Goal: Find specific fact: Find specific fact

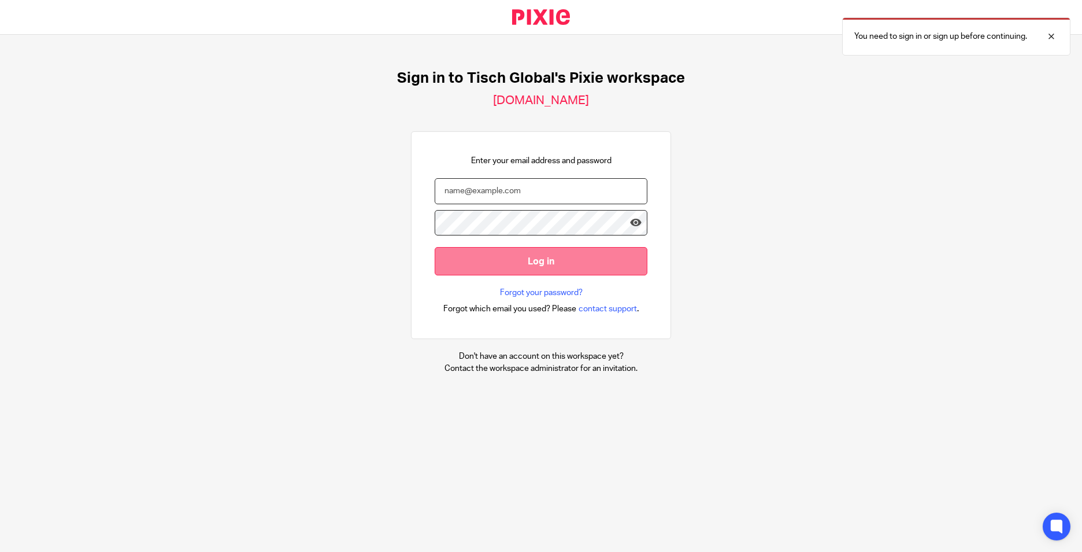
type input "[PERSON_NAME][EMAIL_ADDRESS][DOMAIN_NAME]"
click at [445, 260] on input "Log in" at bounding box center [541, 261] width 213 height 28
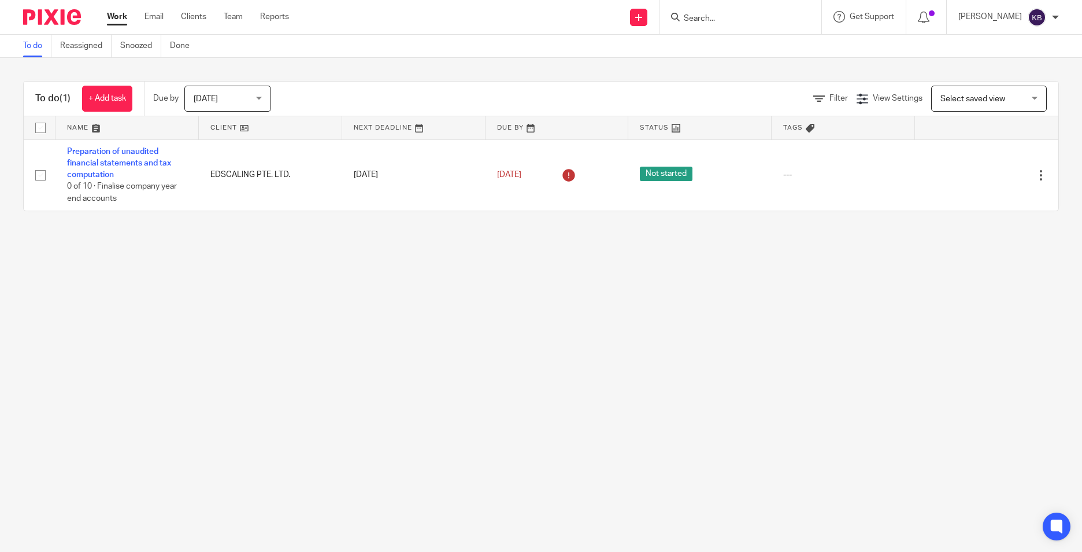
click at [761, 21] on input "Search" at bounding box center [735, 19] width 104 height 10
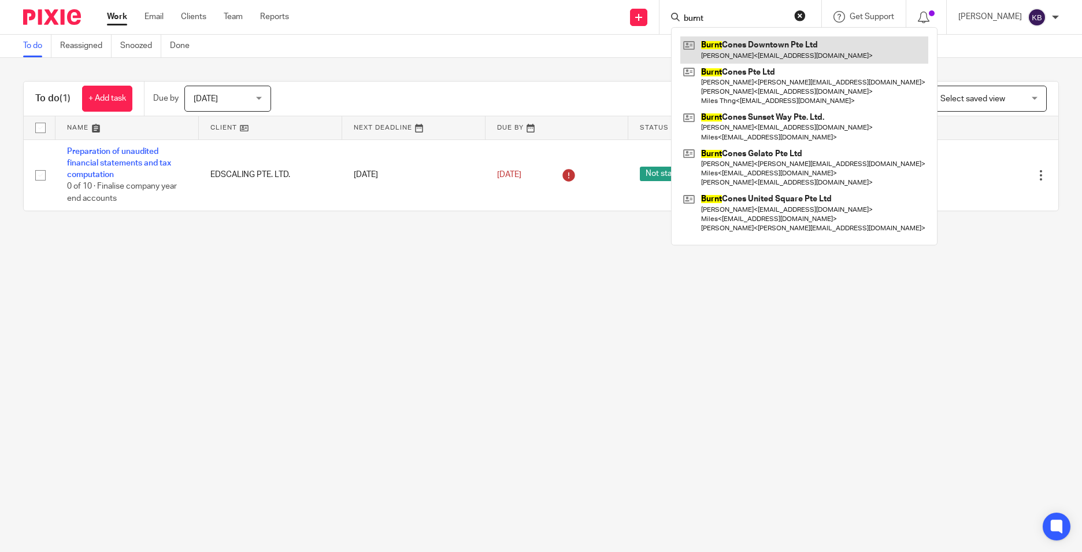
type input "burnt"
click at [774, 49] on link at bounding box center [805, 49] width 248 height 27
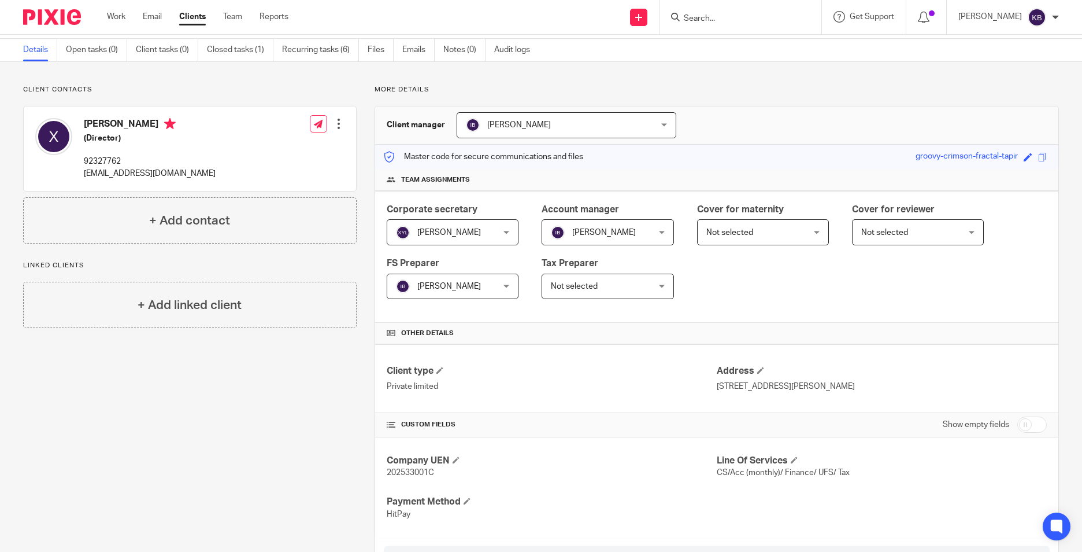
scroll to position [116, 0]
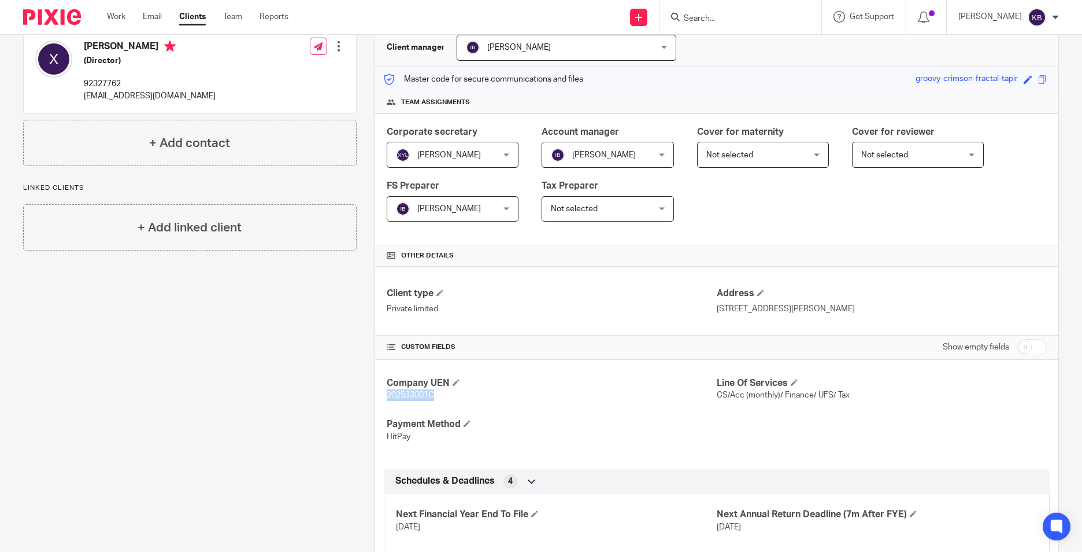
drag, startPoint x: 380, startPoint y: 396, endPoint x: 438, endPoint y: 397, distance: 58.4
click at [438, 397] on div "Company UEN 202533001C Line Of Services CS/Acc (monthly)/ Finance/ UFS/ Tax Pay…" at bounding box center [716, 410] width 683 height 101
copy span "202533001C"
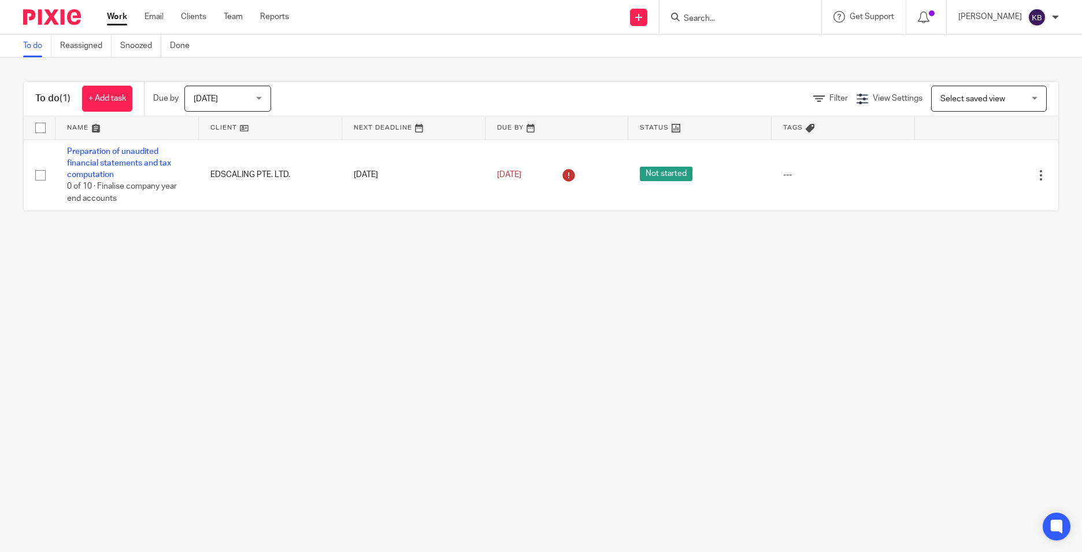
click at [763, 18] on input "Search" at bounding box center [735, 19] width 104 height 10
click at [765, 16] on input "Search" at bounding box center [735, 19] width 104 height 10
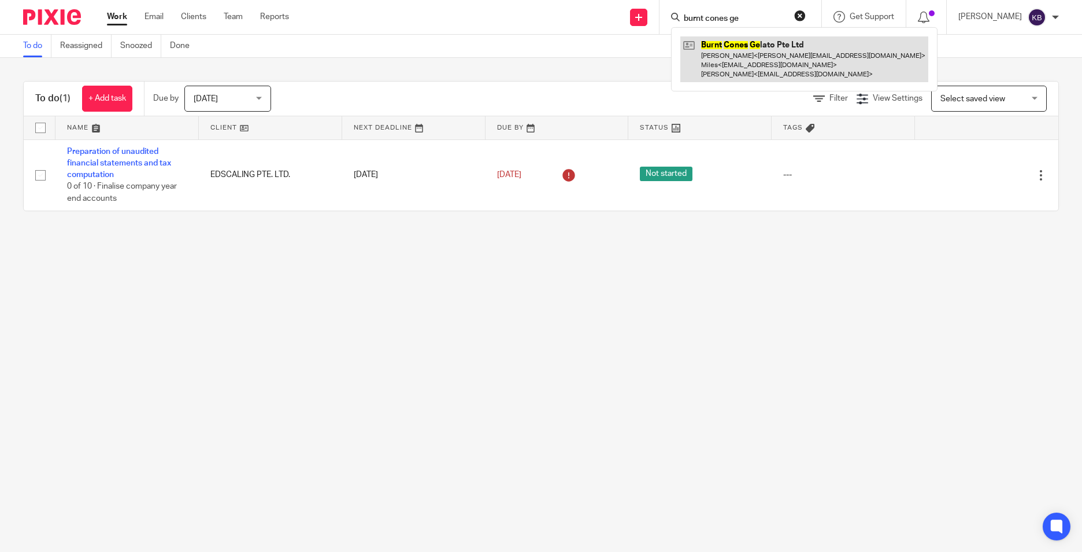
type input "burnt cones ge"
click at [778, 54] on link at bounding box center [805, 59] width 248 height 46
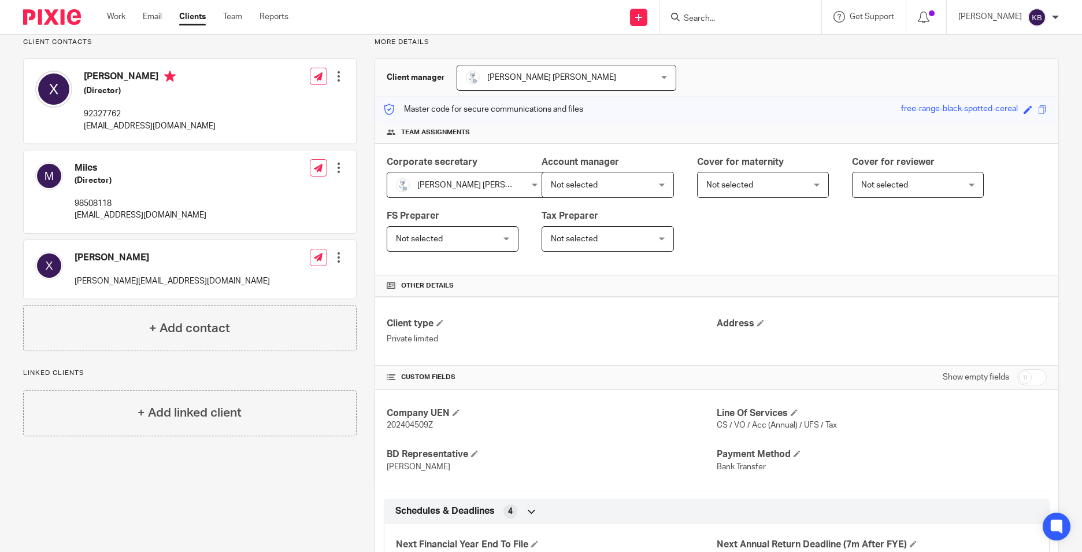
scroll to position [186, 0]
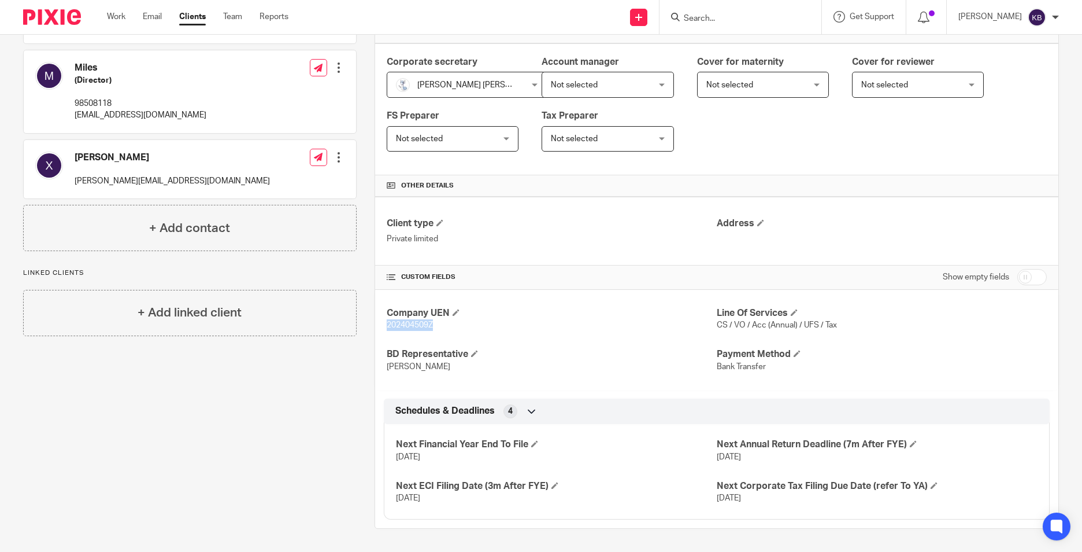
drag, startPoint x: 437, startPoint y: 324, endPoint x: 383, endPoint y: 327, distance: 53.8
click at [383, 327] on div "Company UEN 202404509Z Line Of Services CS / VO / Acc (Annual) / UFS / Tax BD R…" at bounding box center [716, 340] width 683 height 101
copy span "202404509Z"
click at [762, 18] on input "Search" at bounding box center [735, 19] width 104 height 10
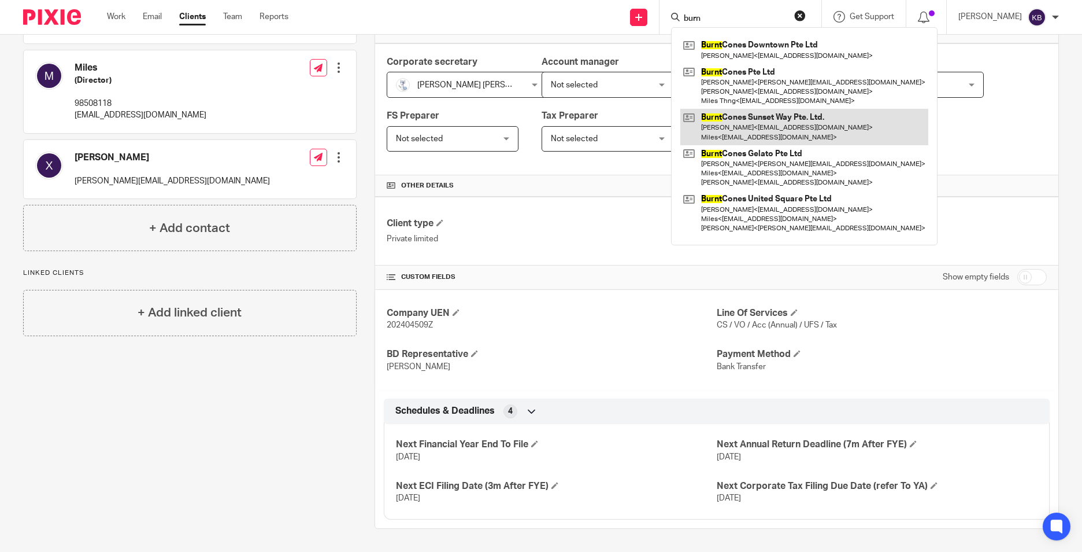
type input "burn"
click at [833, 124] on link at bounding box center [805, 127] width 248 height 36
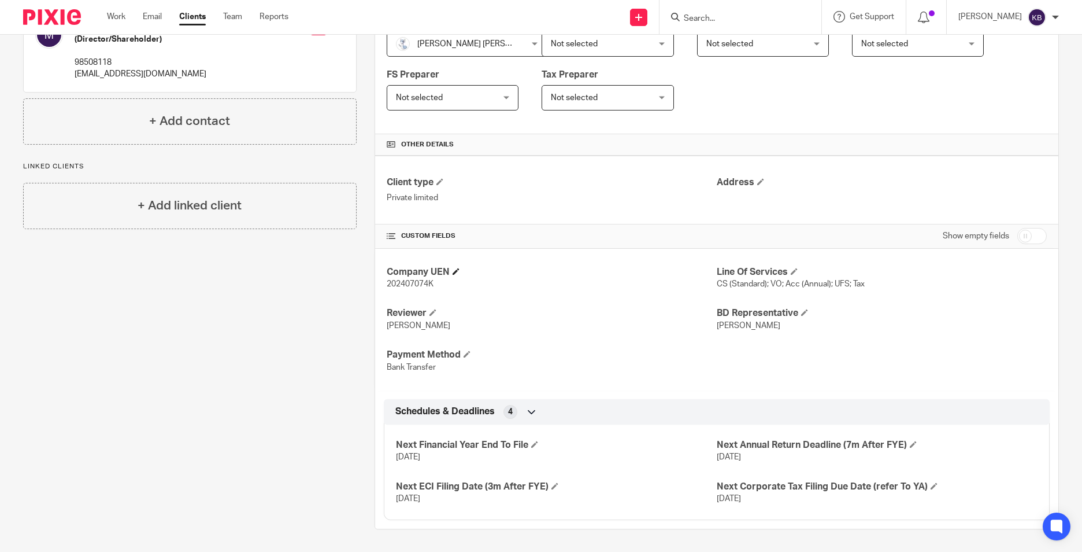
scroll to position [227, 0]
drag, startPoint x: 445, startPoint y: 282, endPoint x: 382, endPoint y: 283, distance: 63.0
click at [382, 283] on div "Company UEN 202407074K Line Of Services CS (Standard); VO; Acc (Annual); UFS; T…" at bounding box center [716, 319] width 683 height 142
copy span "202407074K"
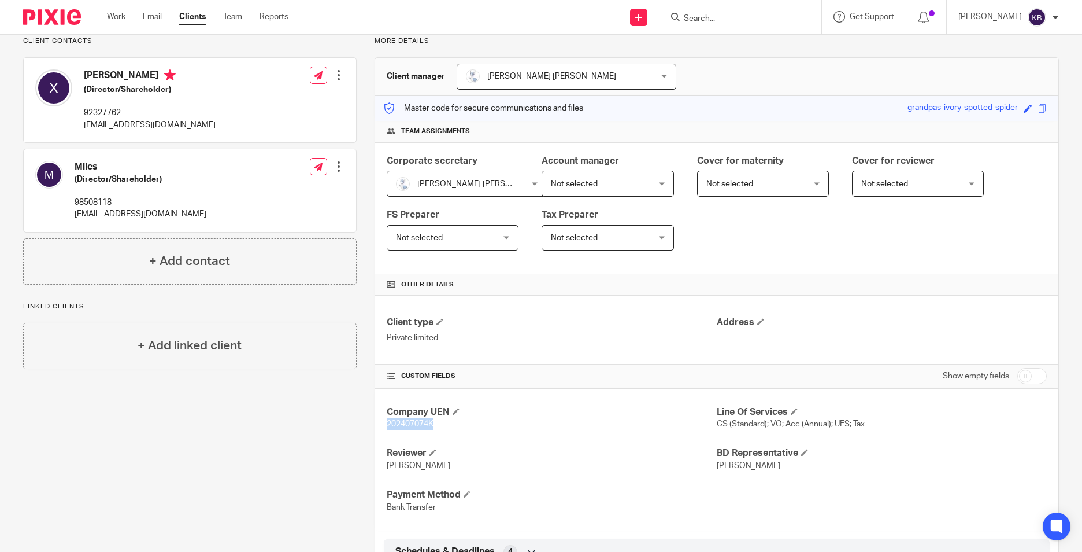
scroll to position [0, 0]
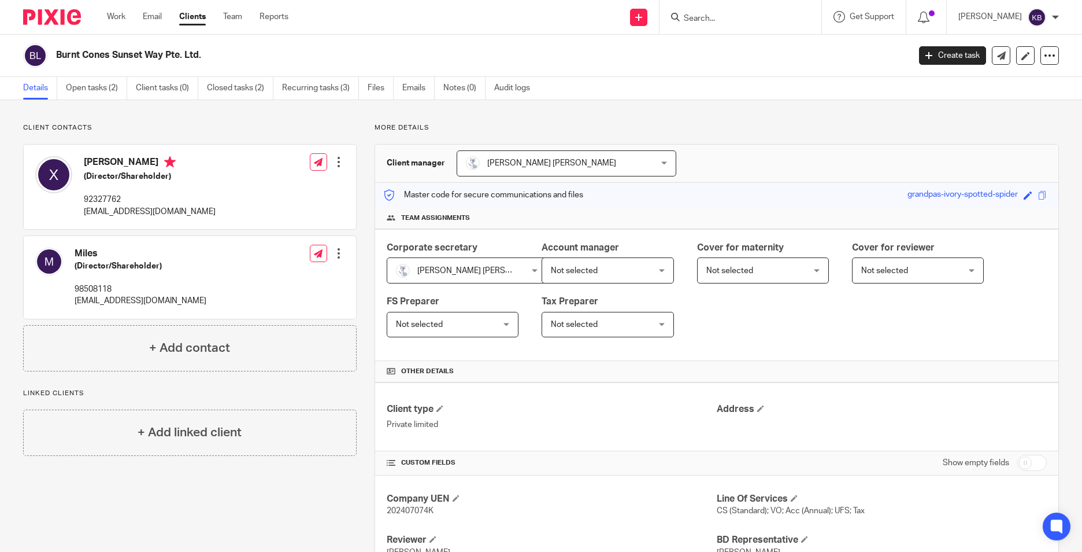
click at [728, 22] on input "Search" at bounding box center [735, 19] width 104 height 10
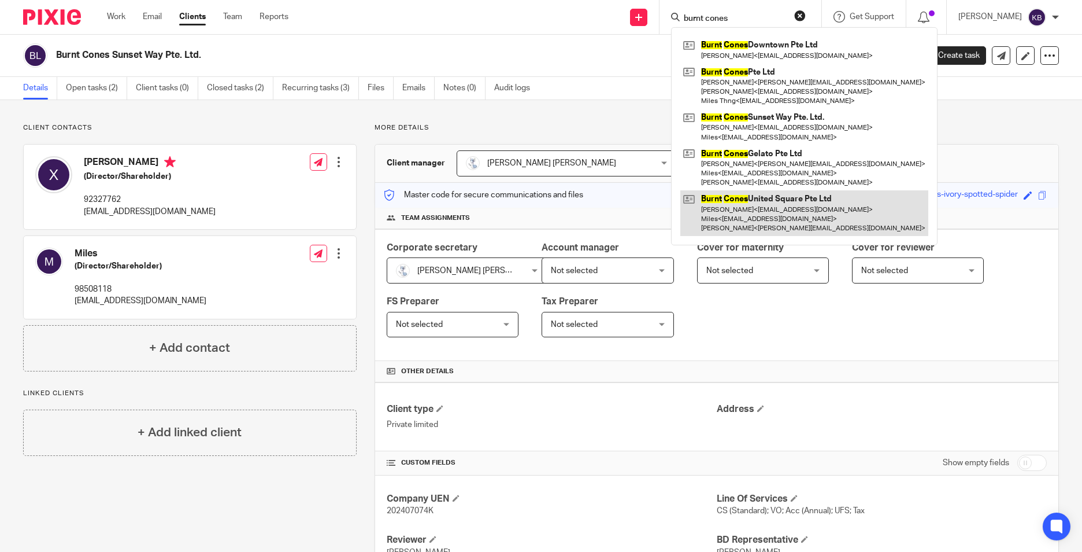
type input "burnt cones"
click at [788, 219] on link at bounding box center [805, 213] width 248 height 46
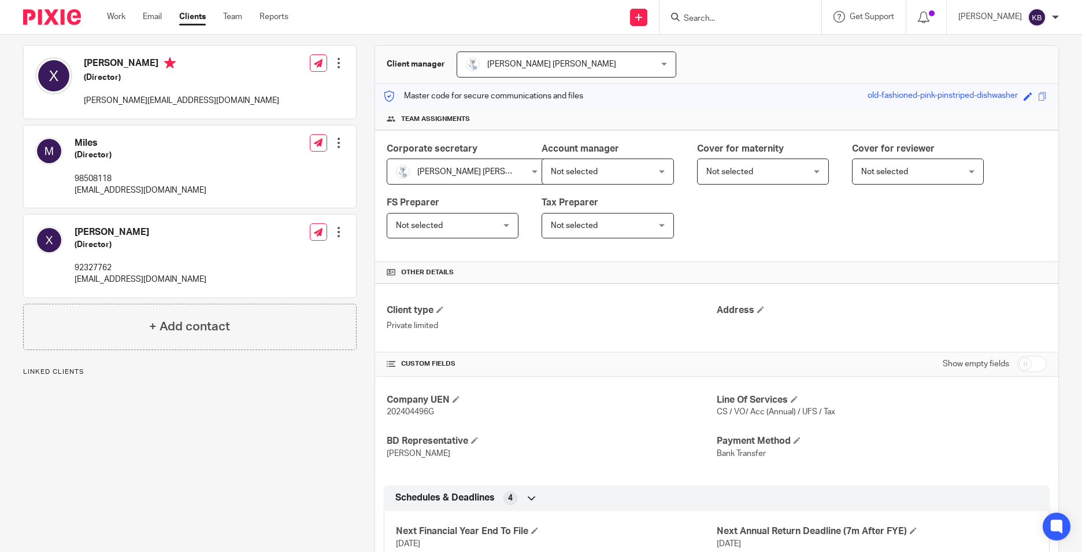
scroll to position [116, 0]
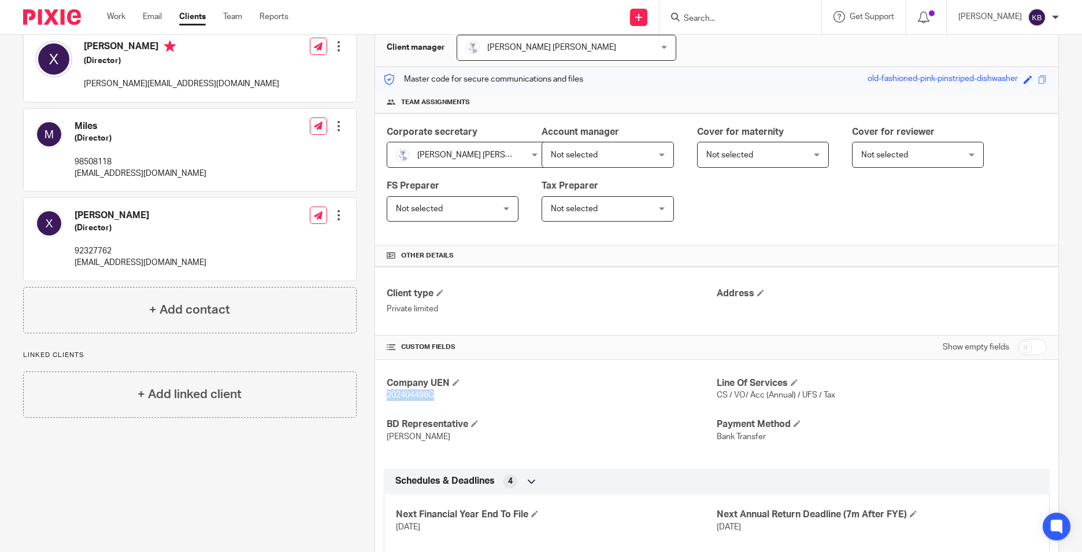
drag, startPoint x: 448, startPoint y: 400, endPoint x: 384, endPoint y: 398, distance: 63.6
click at [384, 398] on div "Company UEN 202404496G Line Of Services CS / VO/ Acc (Annual) / UFS / Tax BD Re…" at bounding box center [716, 410] width 683 height 101
copy span "202404496G"
